Goal: Transaction & Acquisition: Purchase product/service

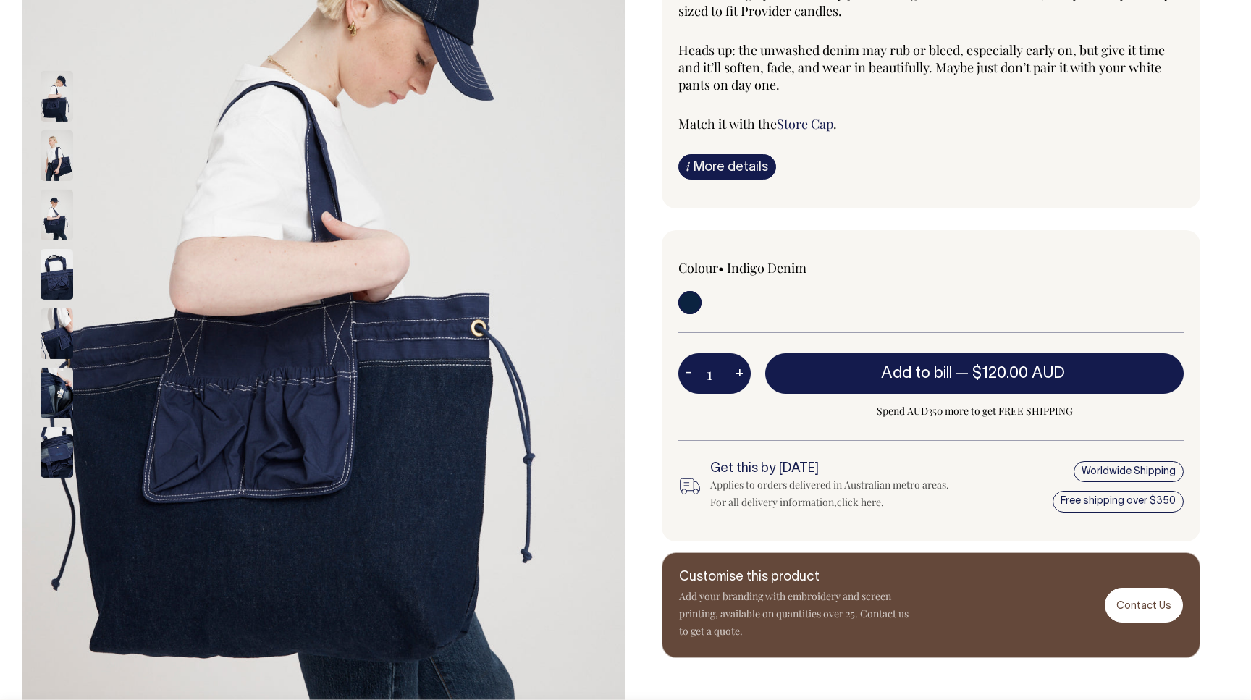
click at [633, 361] on div "Store Bag The sequel to our first bag with Provider Store in 2019, the Store Ba…" at bounding box center [927, 244] width 604 height 830
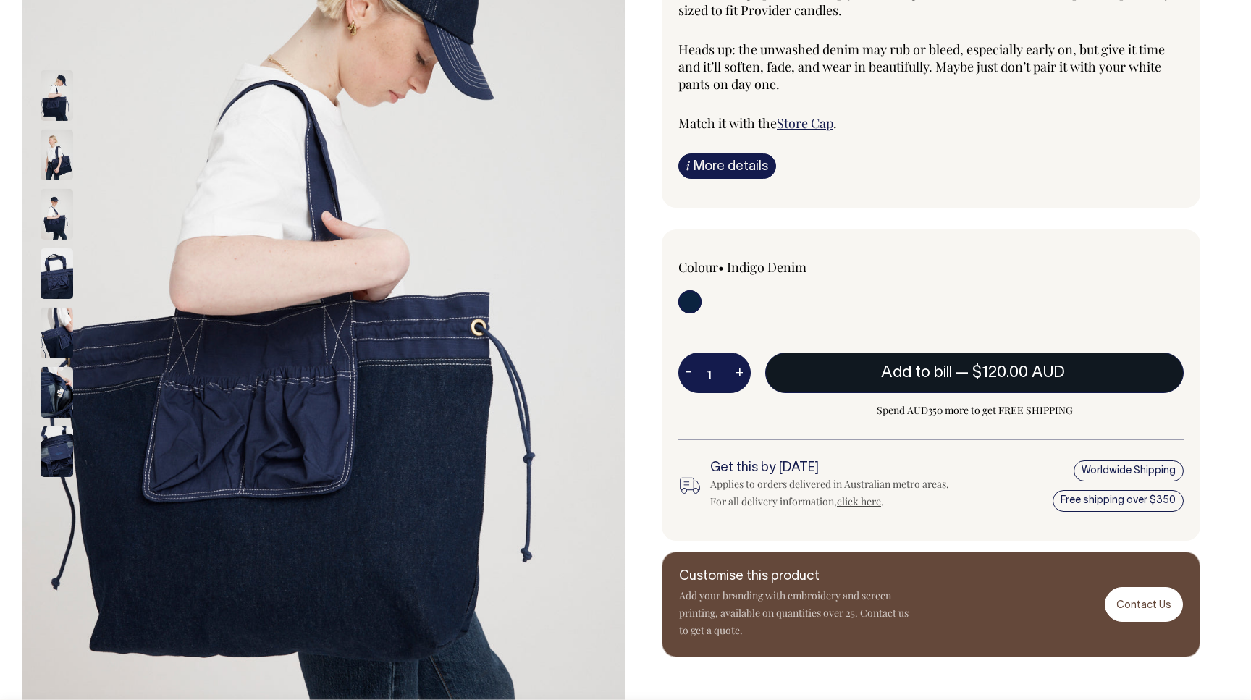
click at [857, 372] on button "Add to bill — $120.00 AUD" at bounding box center [974, 373] width 418 height 41
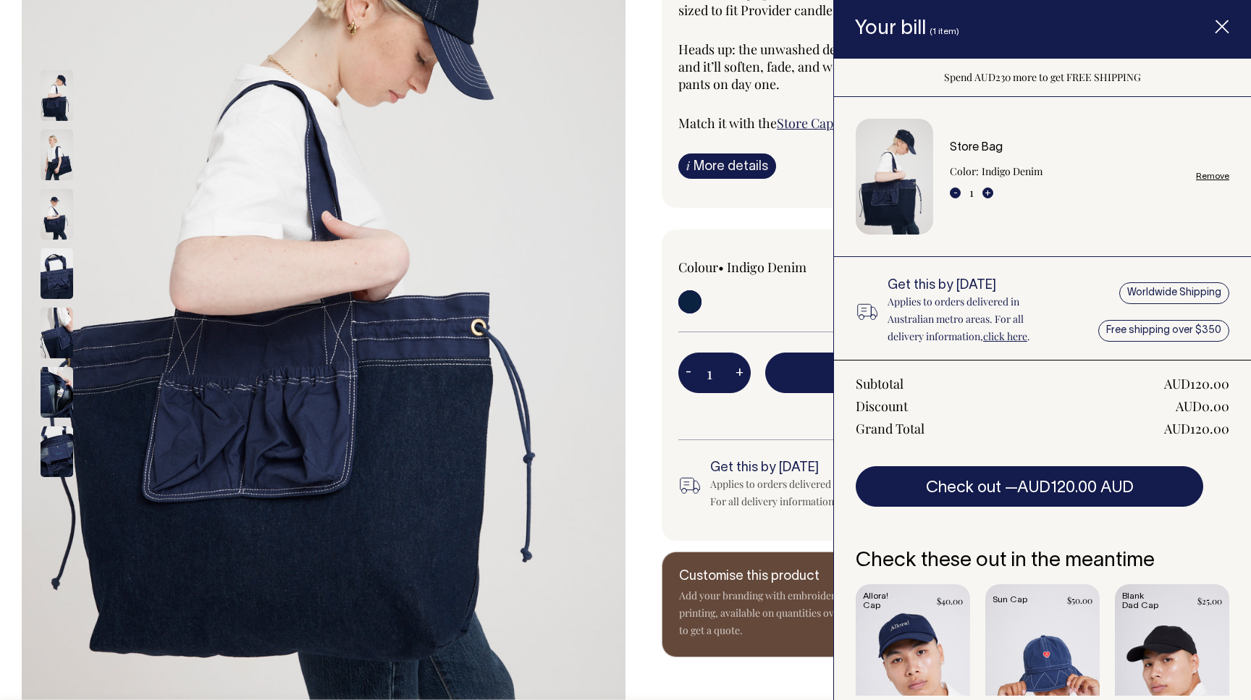
click at [796, 232] on div "Colour • Indigo Denim 1 - +" at bounding box center [931, 384] width 539 height 311
click at [1231, 27] on span "Item added to your cart" at bounding box center [1222, 30] width 58 height 62
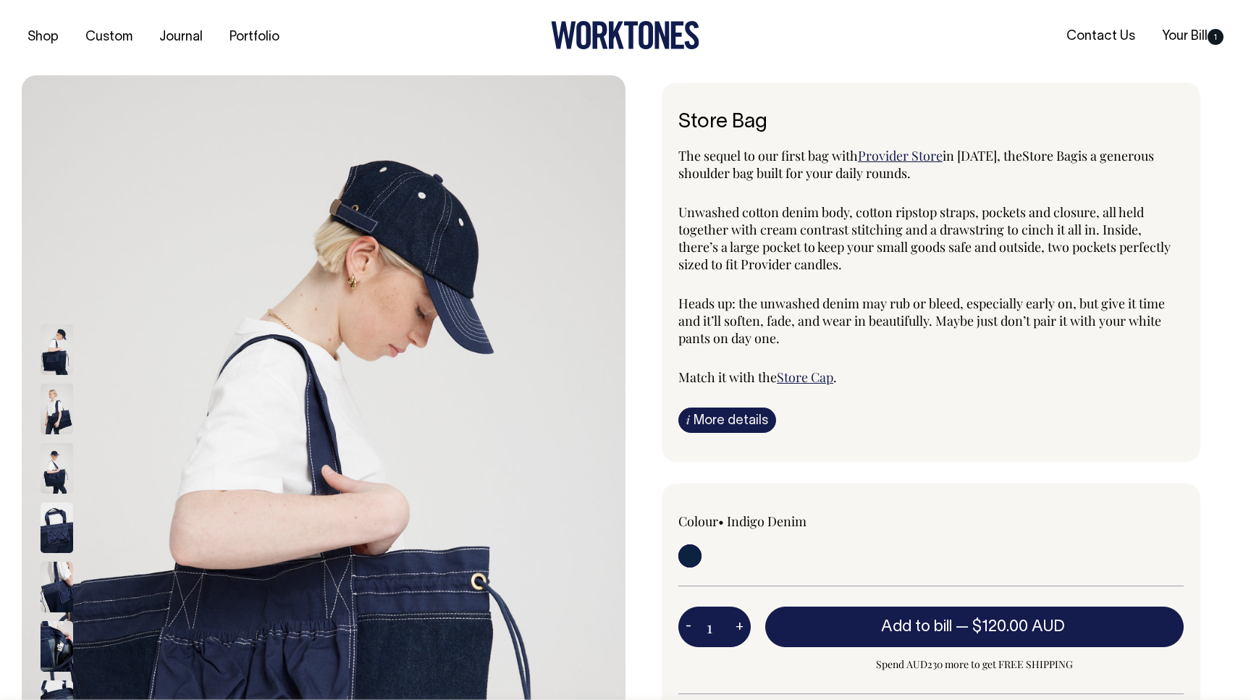
scroll to position [0, 0]
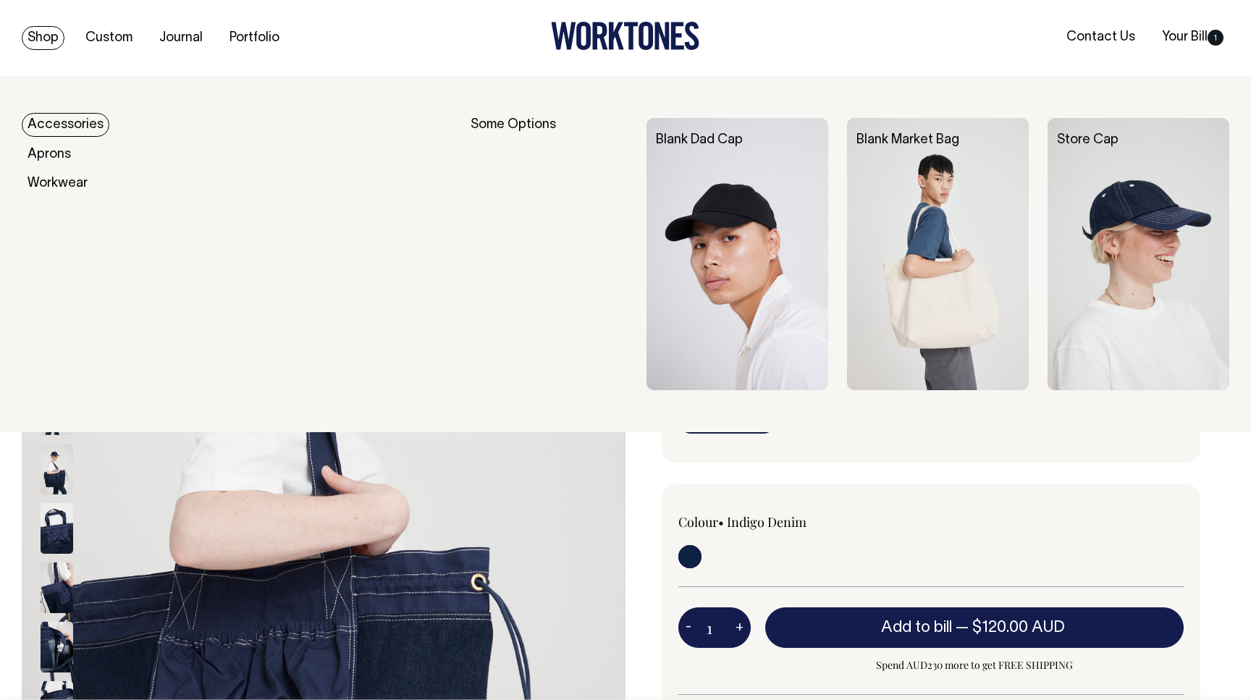
click at [91, 121] on link "Accessories" at bounding box center [66, 125] width 88 height 24
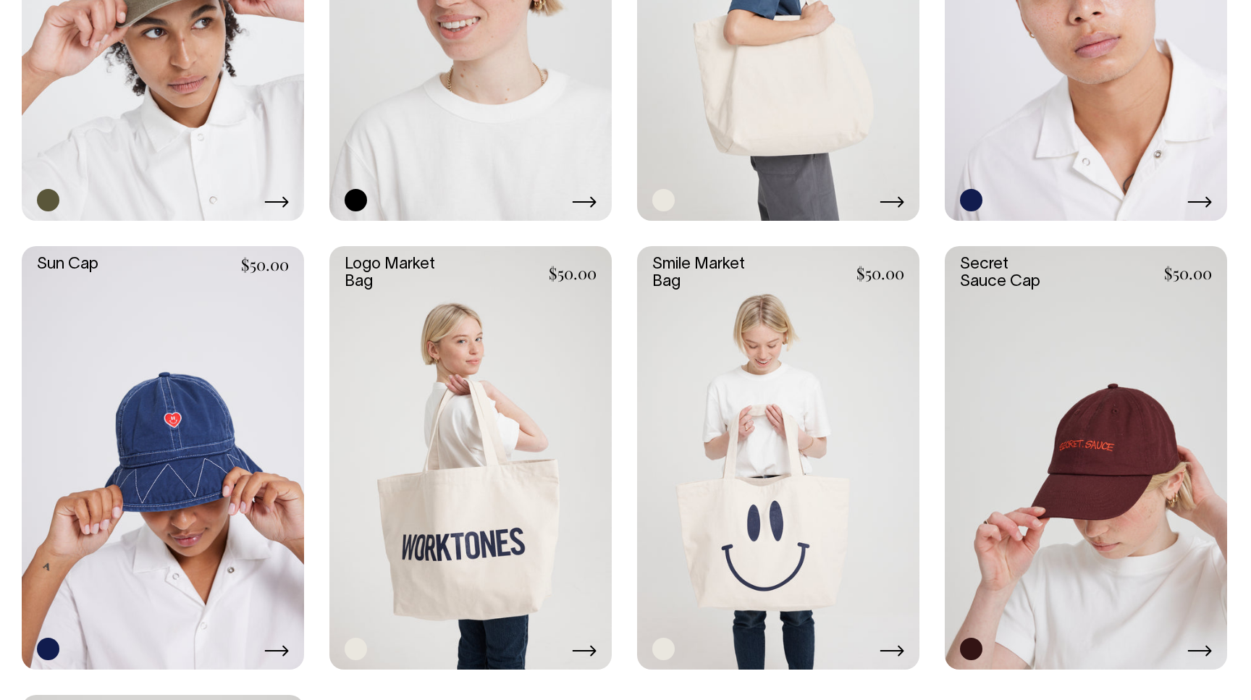
scroll to position [1351, 0]
click at [1040, 388] on link at bounding box center [1086, 458] width 282 height 423
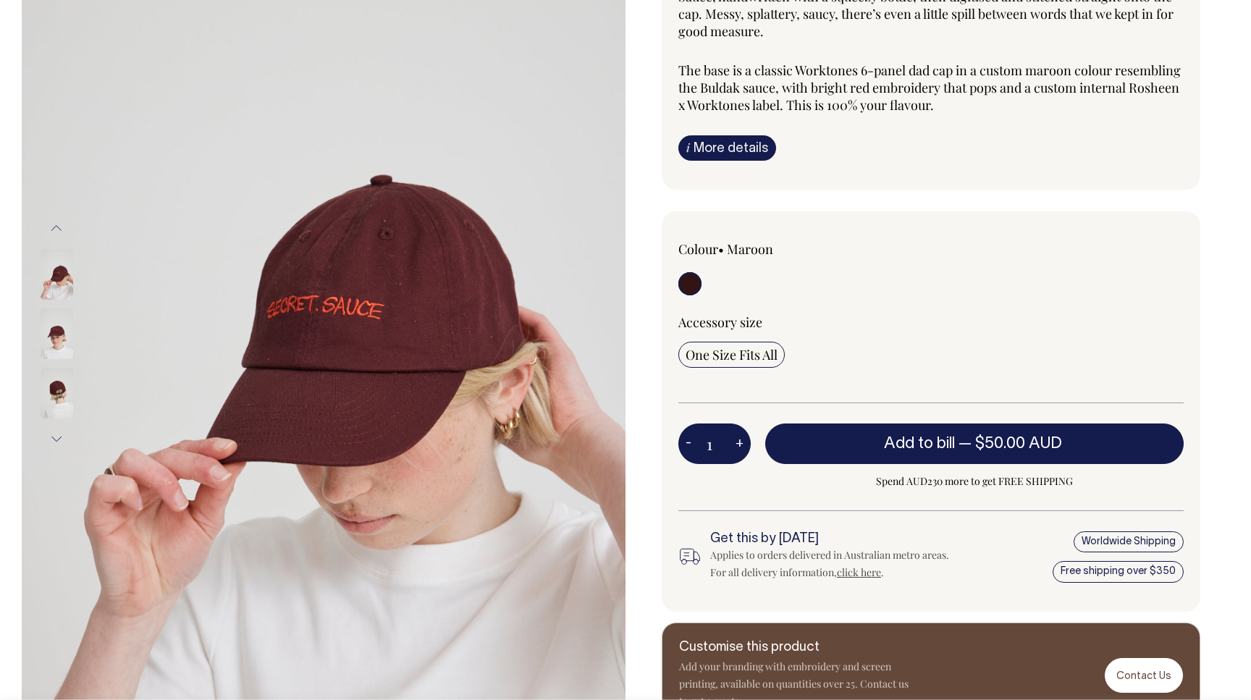
scroll to position [195, 0]
click at [57, 345] on img at bounding box center [57, 333] width 33 height 51
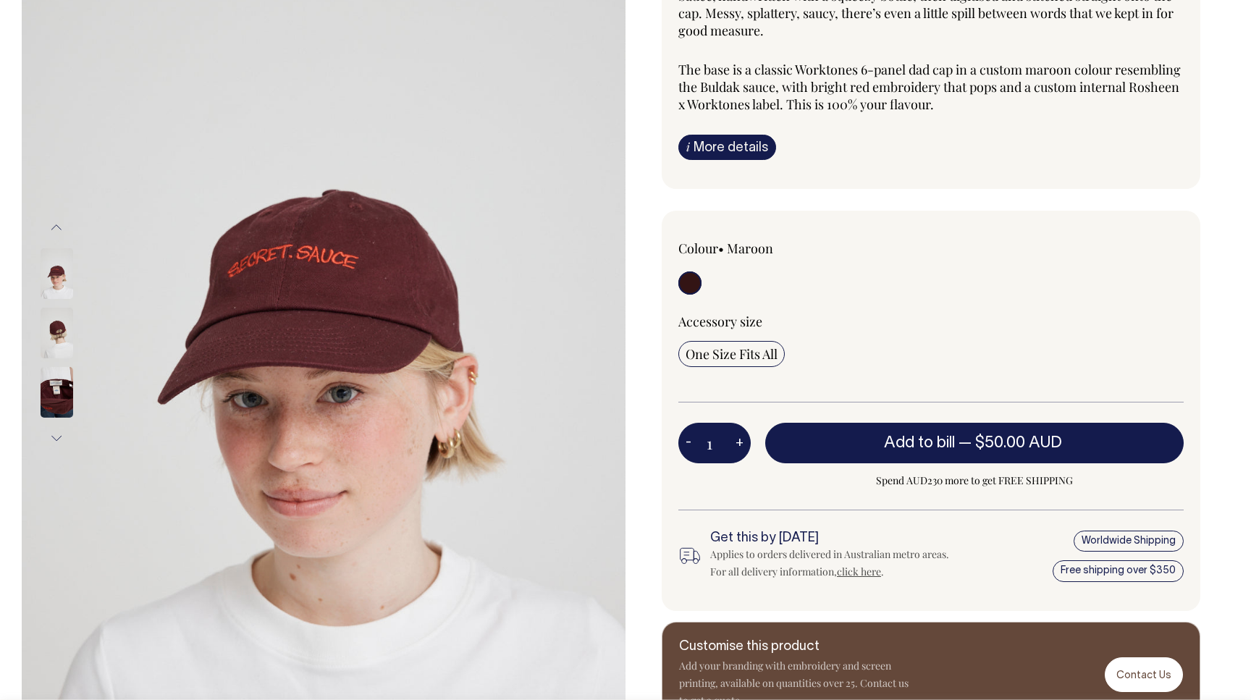
click at [58, 313] on img at bounding box center [57, 333] width 33 height 51
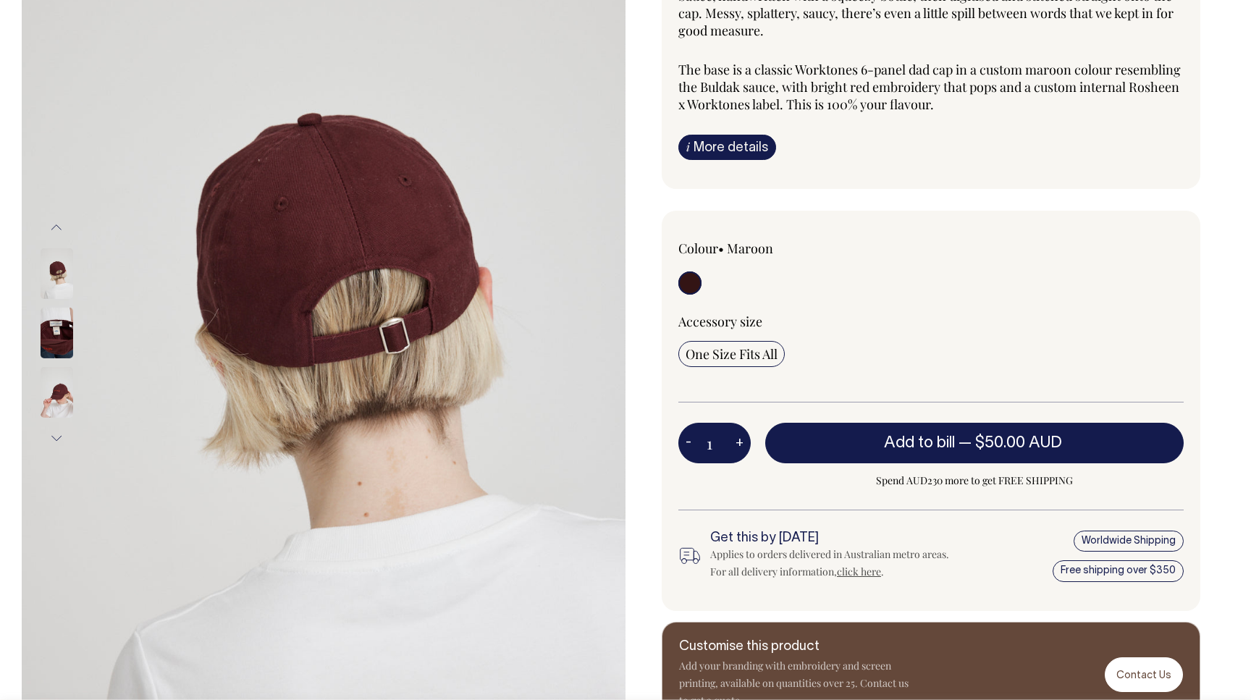
click at [59, 386] on img at bounding box center [57, 392] width 33 height 51
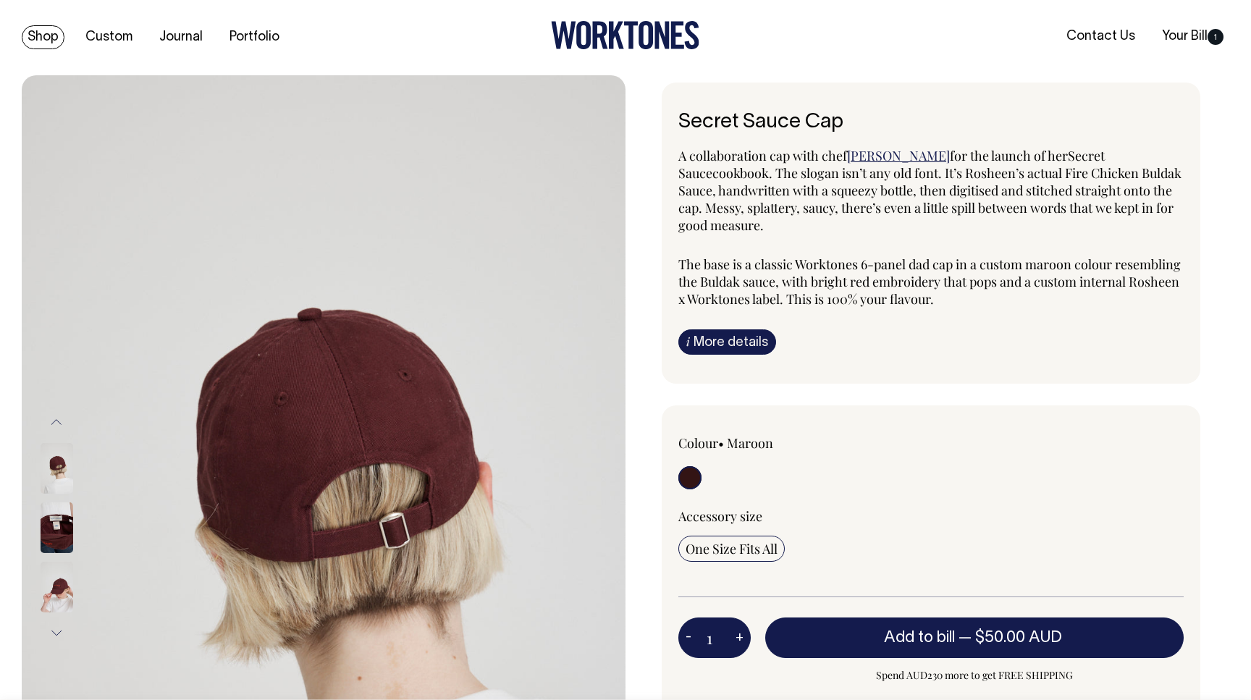
scroll to position [0, 0]
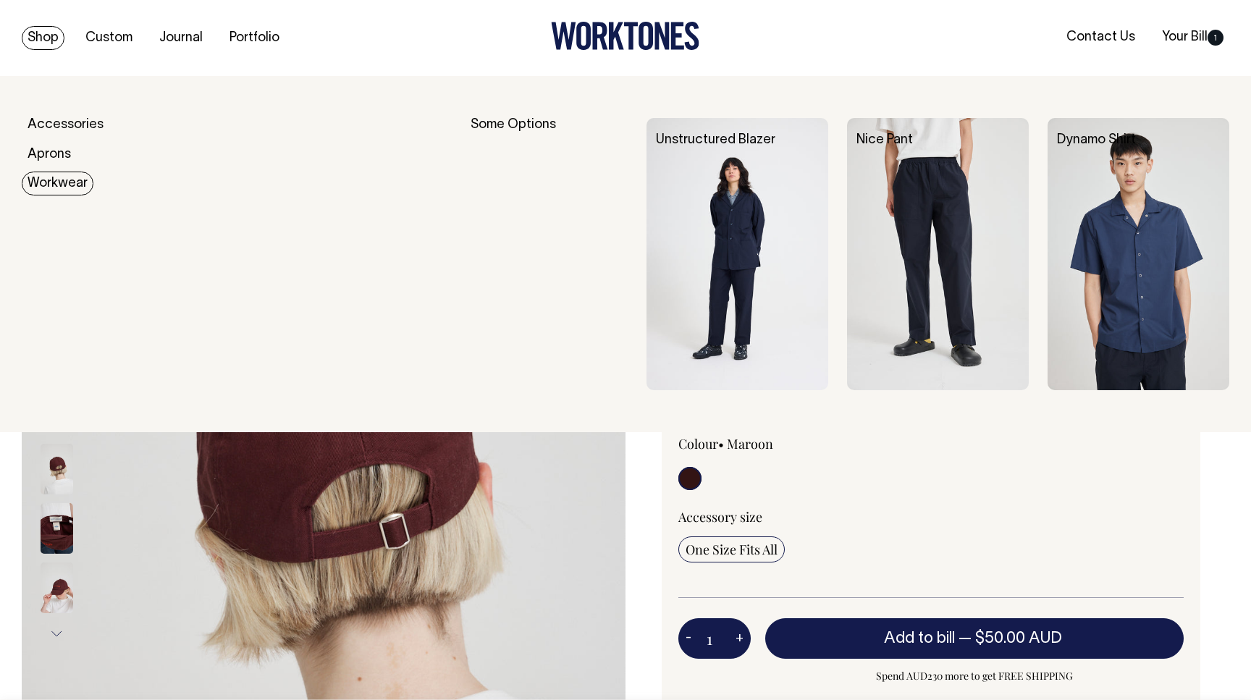
click at [58, 187] on link "Workwear" at bounding box center [58, 184] width 72 height 24
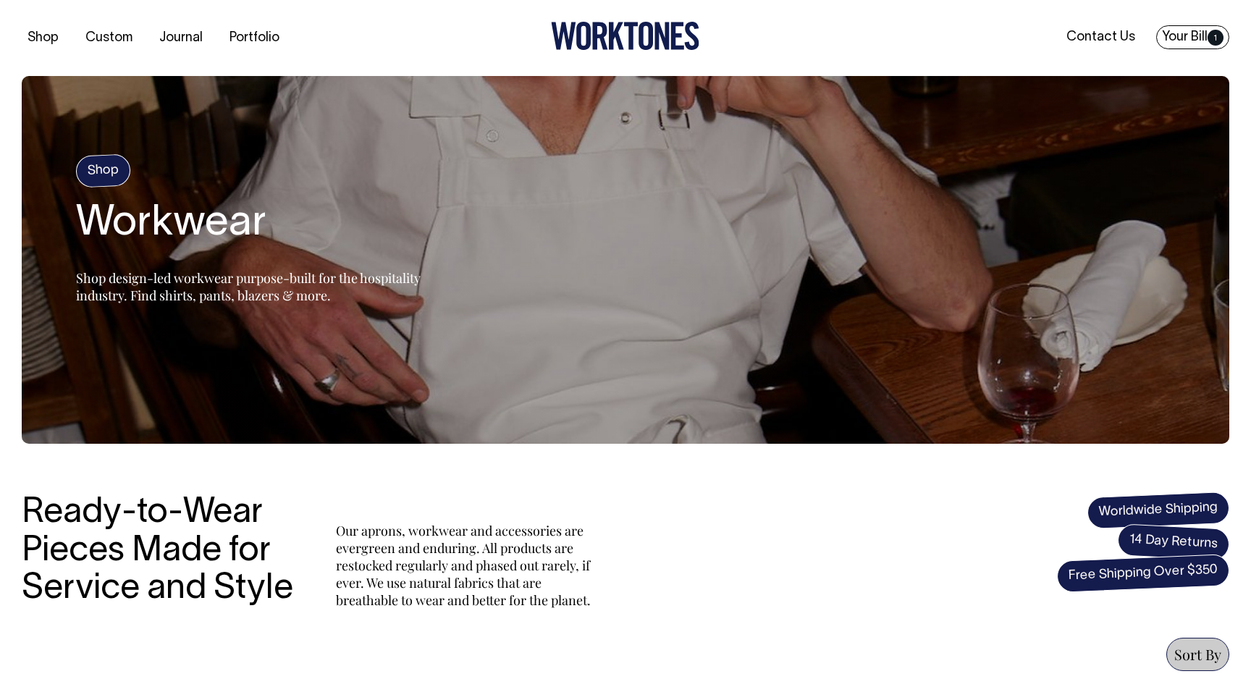
click at [1207, 45] on link "Your Bill 1" at bounding box center [1192, 37] width 73 height 24
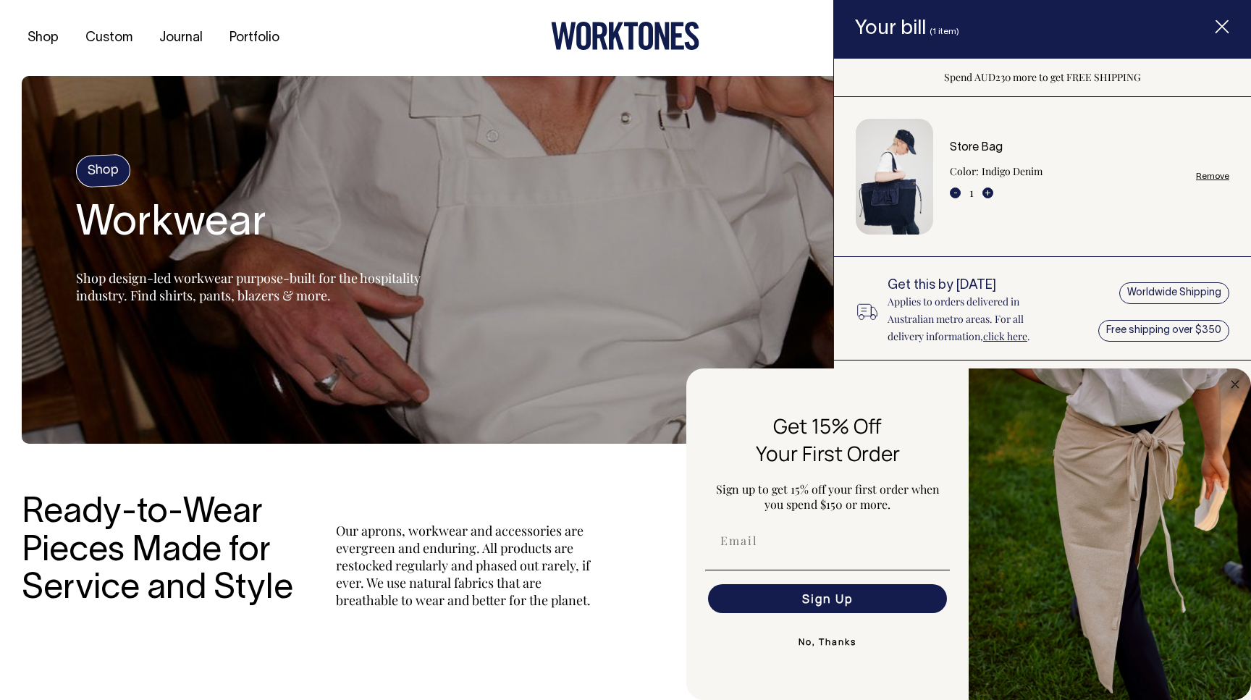
click at [830, 643] on button "No, Thanks" at bounding box center [827, 642] width 245 height 29
